Goal: Task Accomplishment & Management: Use online tool/utility

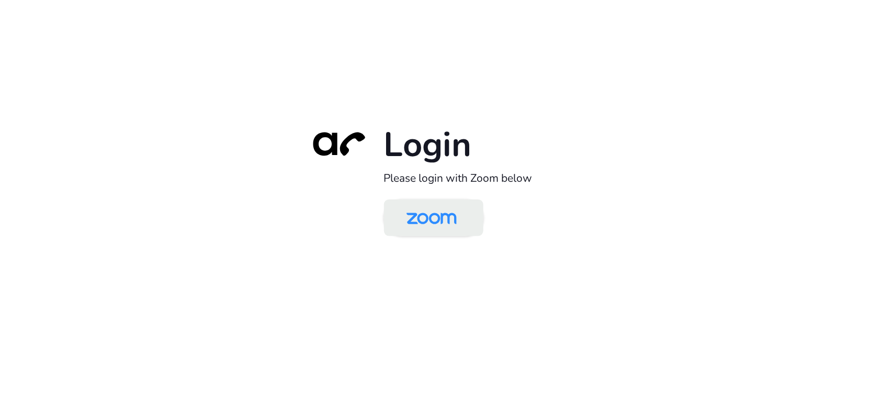
click at [441, 215] on img at bounding box center [432, 218] width 72 height 34
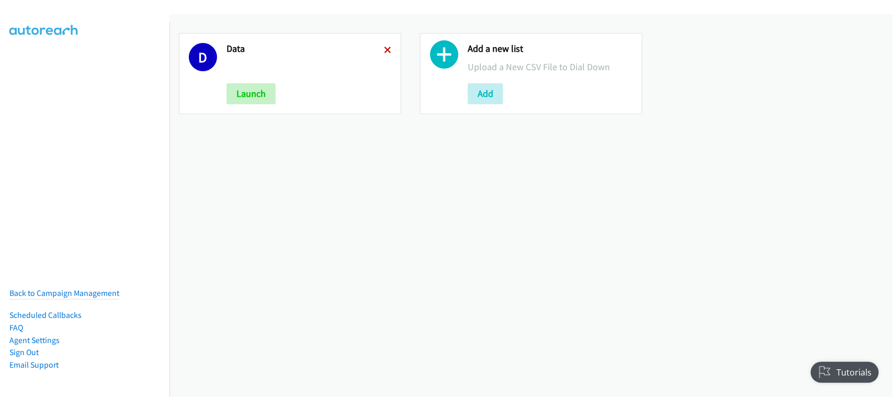
click at [384, 49] on icon at bounding box center [387, 50] width 7 height 7
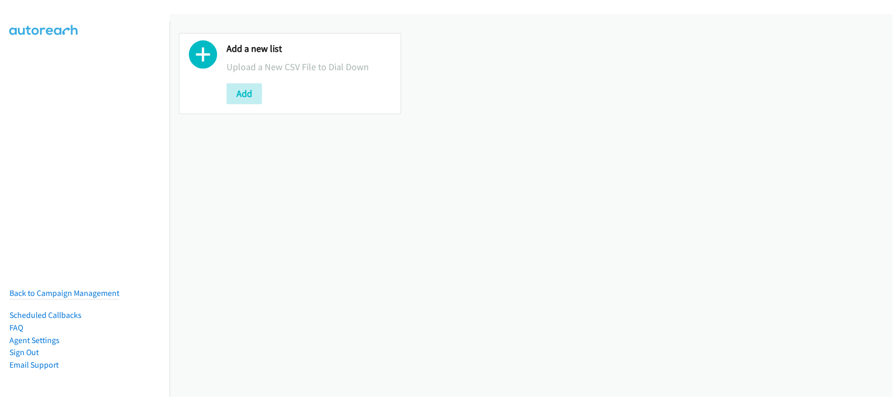
click at [394, 268] on div "Add a new list Upload a New CSV File to Dial Down Add" at bounding box center [532, 205] width 724 height 383
click at [192, 205] on div "Add a new list Upload a New CSV File to Dial Down Add" at bounding box center [532, 205] width 724 height 383
